Goal: Information Seeking & Learning: Learn about a topic

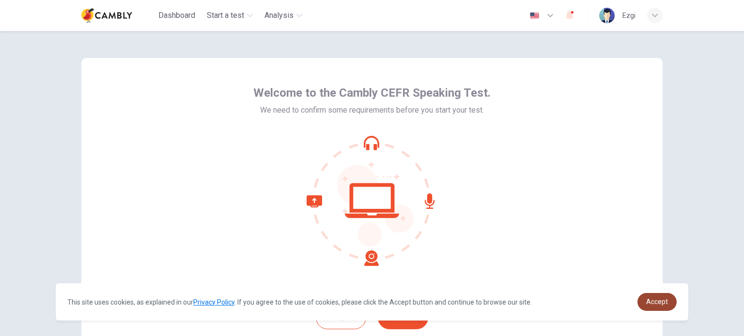
click at [652, 300] on span "Accept" at bounding box center [657, 302] width 22 height 8
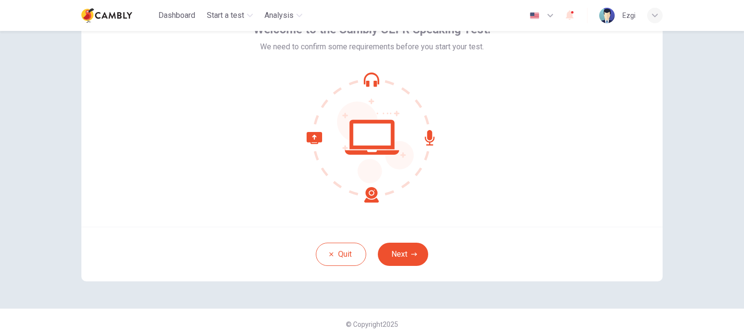
scroll to position [66, 0]
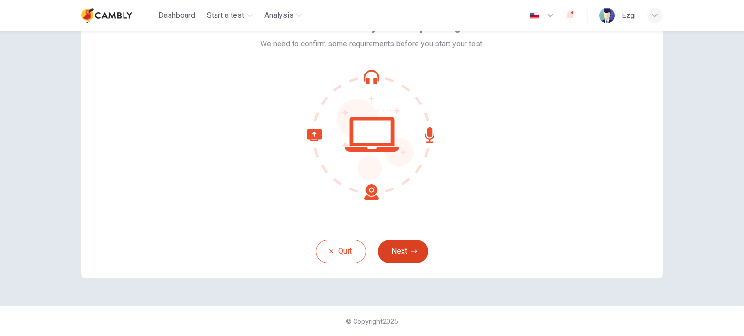
click at [416, 248] on button "Next" at bounding box center [403, 251] width 50 height 23
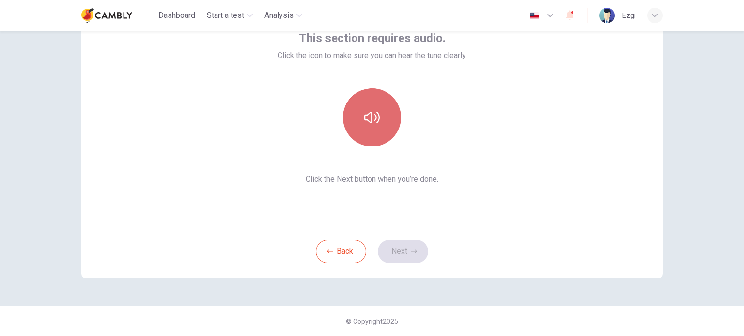
click at [376, 136] on button "button" at bounding box center [372, 118] width 58 height 58
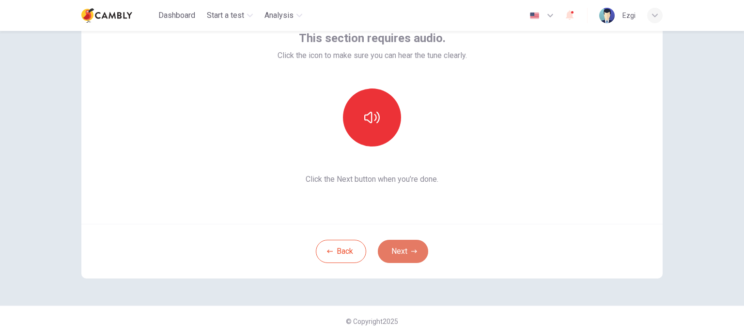
click at [399, 253] on button "Next" at bounding box center [403, 251] width 50 height 23
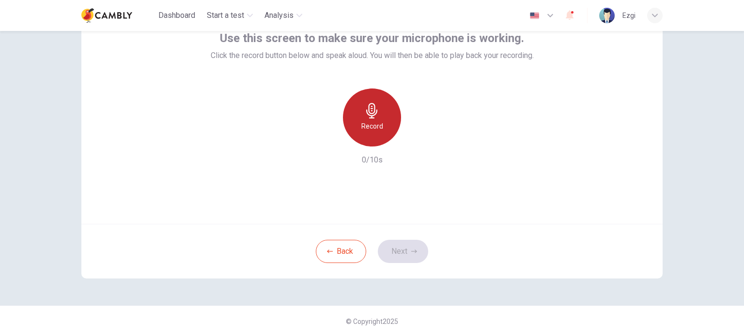
click at [376, 118] on icon "button" at bounding box center [371, 110] width 15 height 15
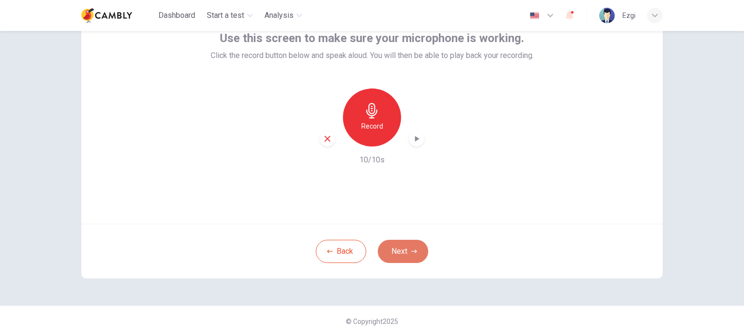
click at [399, 252] on button "Next" at bounding box center [403, 251] width 50 height 23
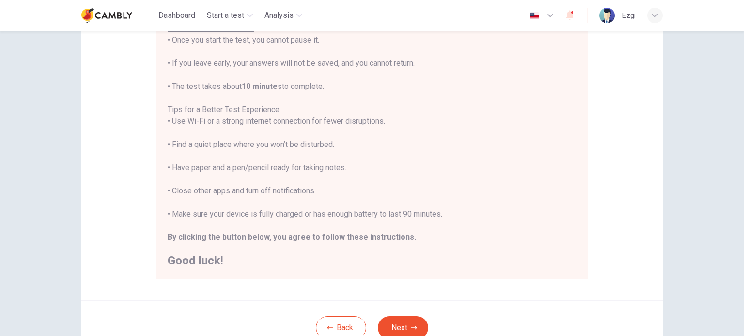
scroll to position [201, 0]
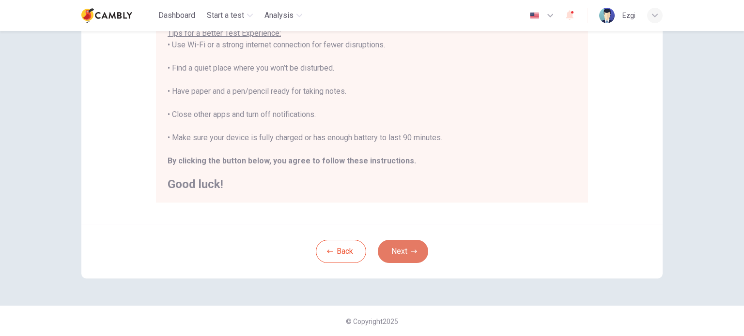
click at [407, 247] on button "Next" at bounding box center [403, 251] width 50 height 23
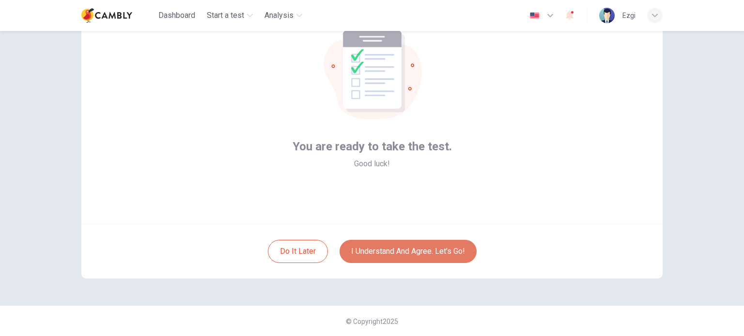
click at [407, 250] on button "I understand and agree. Let’s go!" at bounding box center [407, 251] width 137 height 23
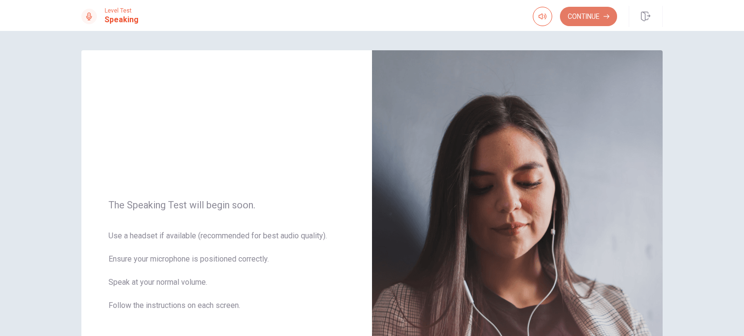
click at [590, 21] on button "Continue" at bounding box center [588, 16] width 57 height 19
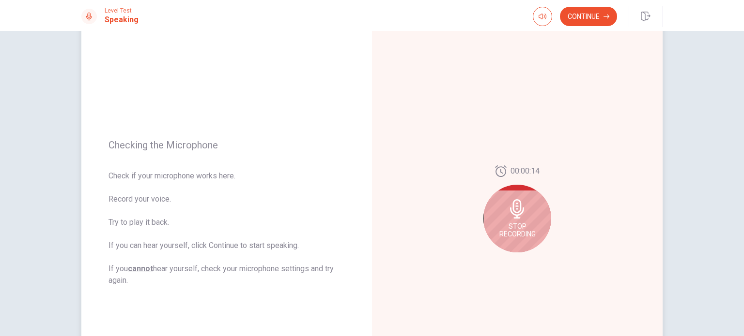
scroll to position [97, 0]
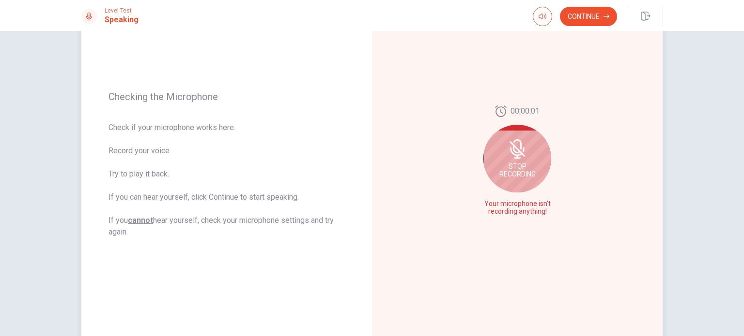
click at [507, 153] on icon at bounding box center [516, 148] width 19 height 19
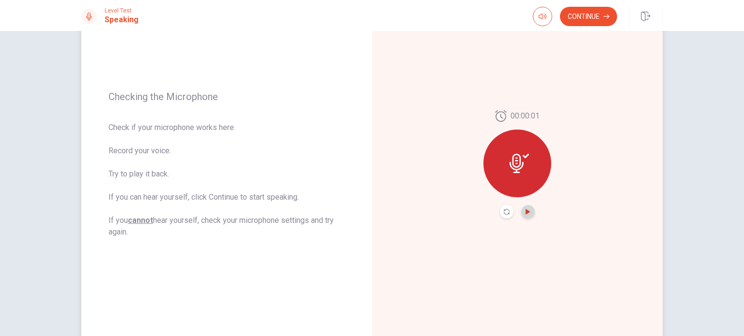
click at [527, 214] on icon "Play Audio" at bounding box center [528, 212] width 6 height 6
click at [516, 173] on icon at bounding box center [516, 163] width 14 height 19
click at [610, 27] on div "Continue" at bounding box center [597, 16] width 130 height 21
click at [606, 21] on button "Continue" at bounding box center [588, 16] width 57 height 19
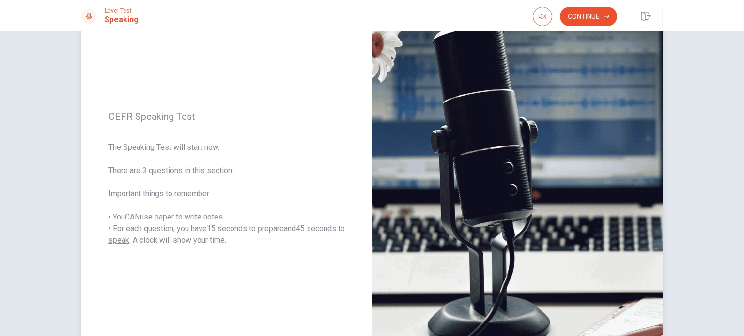
scroll to position [0, 0]
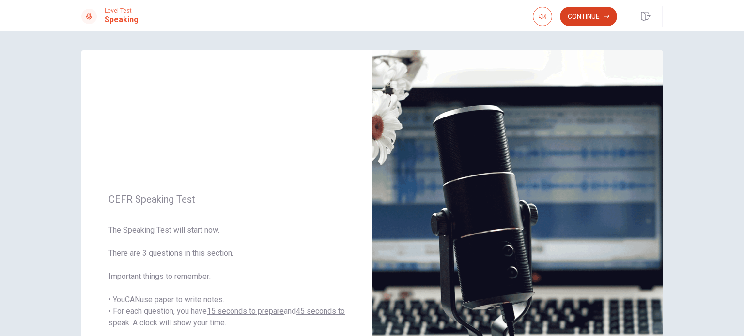
click at [587, 15] on button "Continue" at bounding box center [588, 16] width 57 height 19
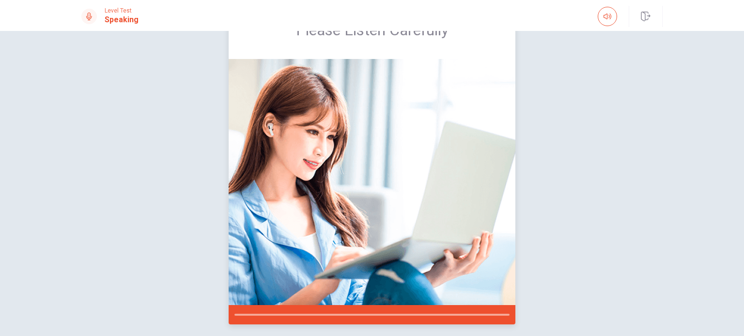
scroll to position [88, 0]
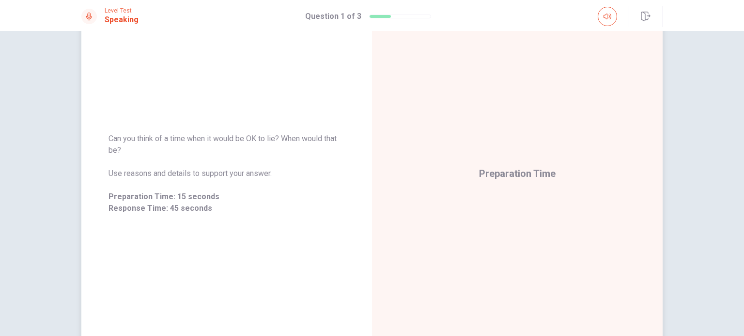
click at [145, 66] on div "Can you think of a time when it would be OK to lie? When would that be? Use rea…" at bounding box center [226, 174] width 290 height 422
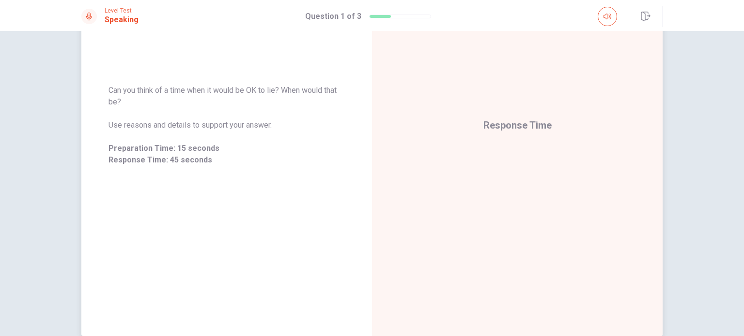
click at [183, 152] on span "Preparation Time: 15 seconds" at bounding box center [226, 149] width 236 height 12
click at [515, 124] on span "Response Time" at bounding box center [517, 126] width 68 height 12
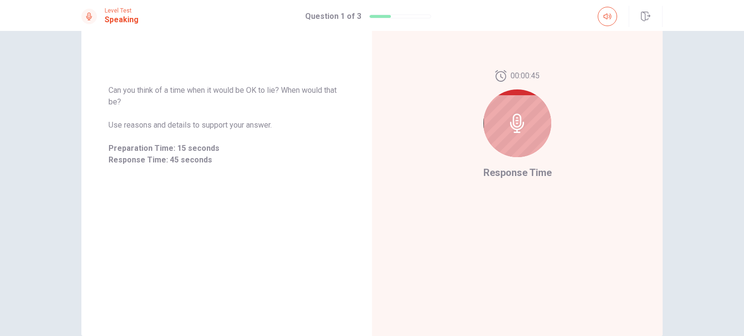
click at [507, 121] on icon at bounding box center [516, 123] width 19 height 19
click at [520, 127] on icon at bounding box center [516, 123] width 19 height 19
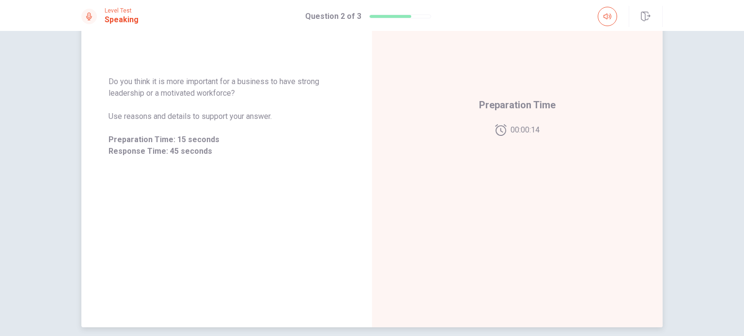
scroll to position [145, 0]
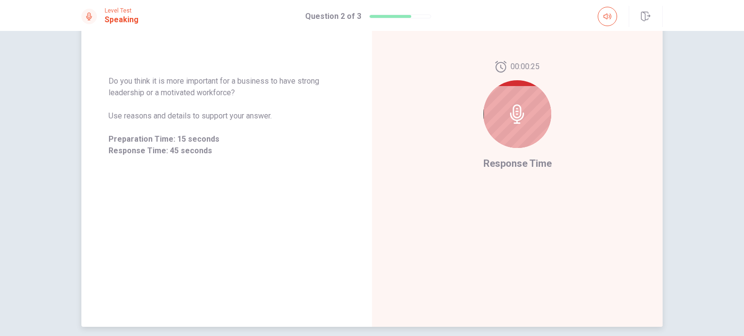
click at [515, 115] on icon at bounding box center [516, 114] width 19 height 19
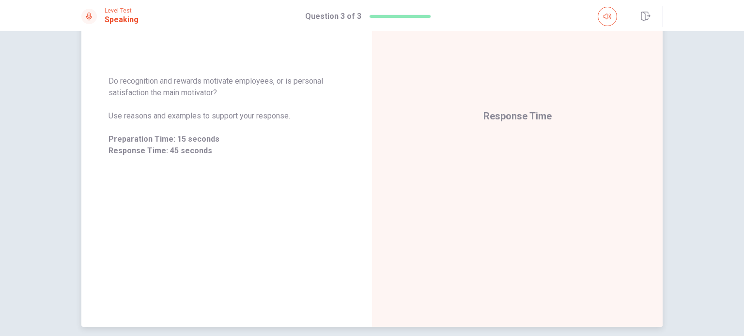
scroll to position [89, 0]
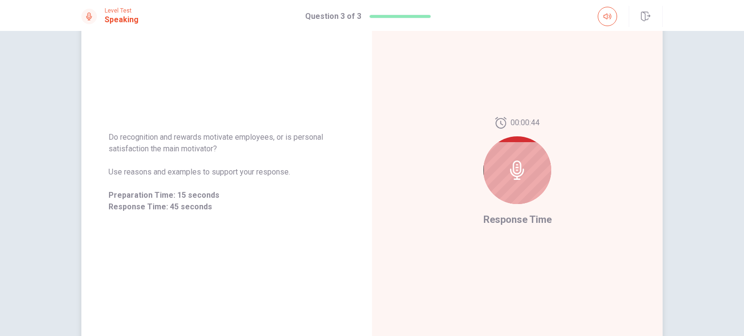
click at [509, 167] on icon at bounding box center [516, 170] width 19 height 19
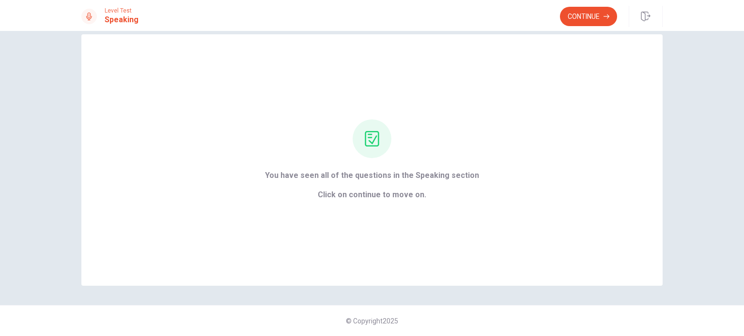
scroll to position [15, 0]
click at [600, 23] on button "Continue" at bounding box center [588, 16] width 57 height 19
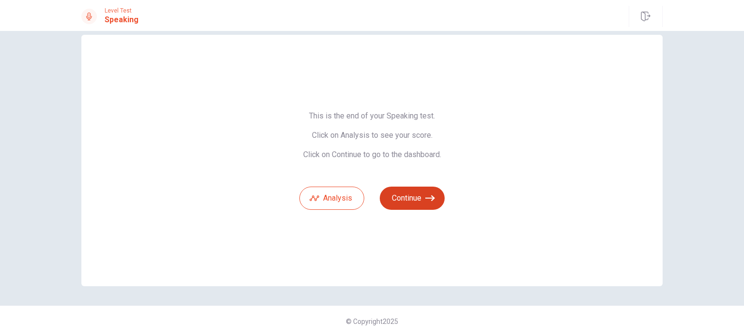
click at [403, 195] on button "Continue" at bounding box center [412, 198] width 65 height 23
